Goal: Task Accomplishment & Management: Use online tool/utility

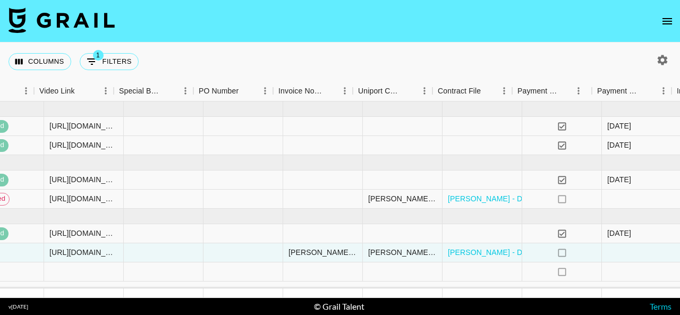
scroll to position [1, 970]
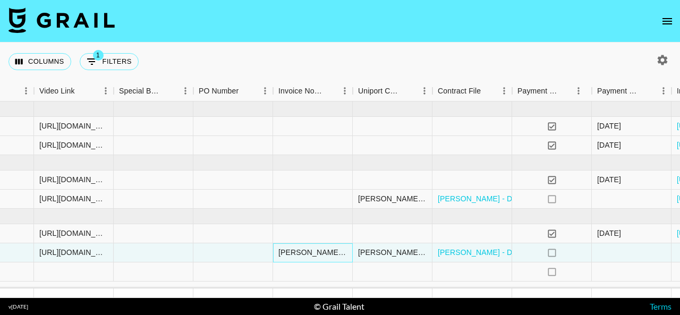
click at [320, 255] on div "[PERSON_NAME] has asked for 90 days from [DATE] to allow for payment to be comp…" at bounding box center [312, 252] width 69 height 11
click at [329, 246] on div "[PERSON_NAME] has asked for 90 days from [DATE] to allow for payment to be comp…" at bounding box center [313, 252] width 80 height 19
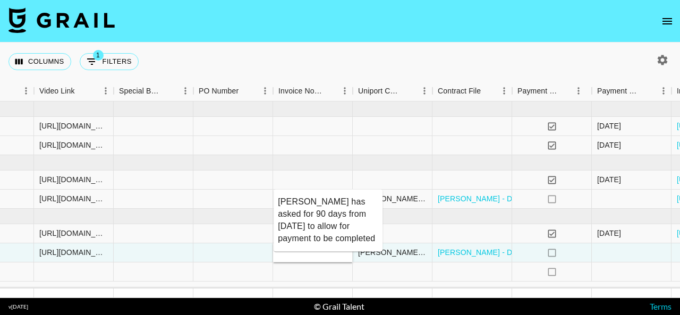
click at [337, 239] on textarea "[PERSON_NAME] has asked for 90 days from [DATE] to allow for payment to be comp…" at bounding box center [328, 220] width 100 height 49
click at [340, 239] on textarea "[PERSON_NAME] has asked for 90 days from [DATE] to allow for payment to be comp…" at bounding box center [328, 220] width 100 height 49
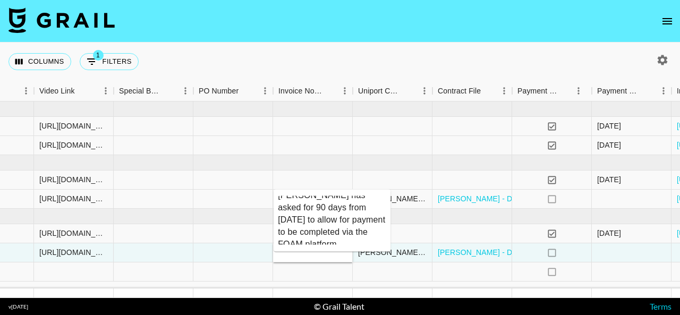
scroll to position [12, 0]
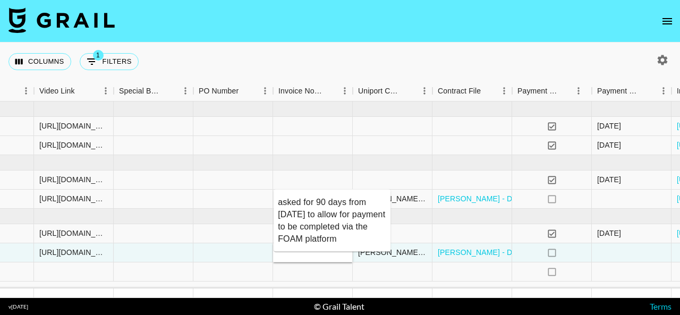
type textarea "[PERSON_NAME] has asked for 90 days from [DATE] to allow for payment to be comp…"
click at [351, 274] on div at bounding box center [313, 272] width 80 height 19
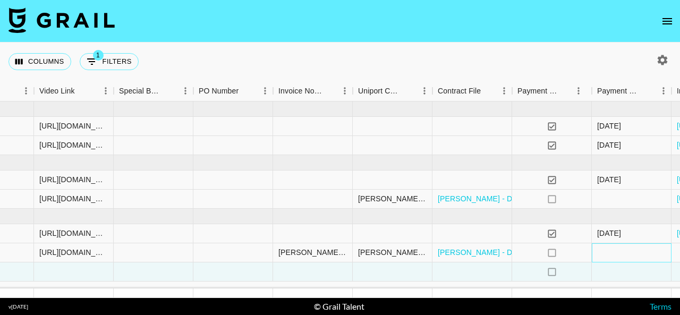
click at [643, 255] on div at bounding box center [632, 252] width 80 height 19
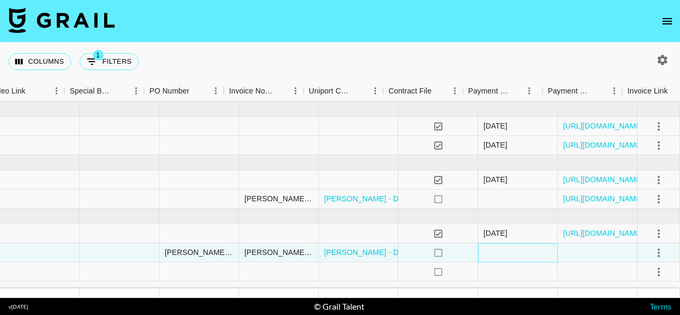
scroll to position [1, 1092]
click at [653, 247] on icon "select merge strategy" at bounding box center [659, 253] width 13 height 13
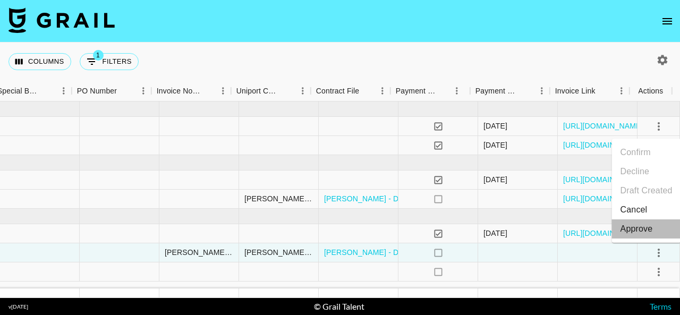
click at [638, 230] on div "Approve" at bounding box center [637, 229] width 32 height 13
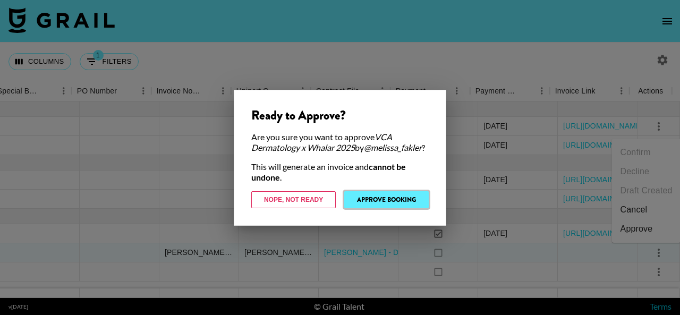
click at [403, 205] on button "Approve Booking" at bounding box center [386, 199] width 84 height 17
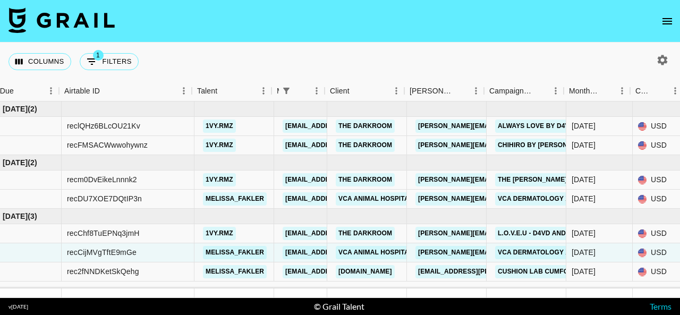
scroll to position [1, 29]
